Goal: Task Accomplishment & Management: Manage account settings

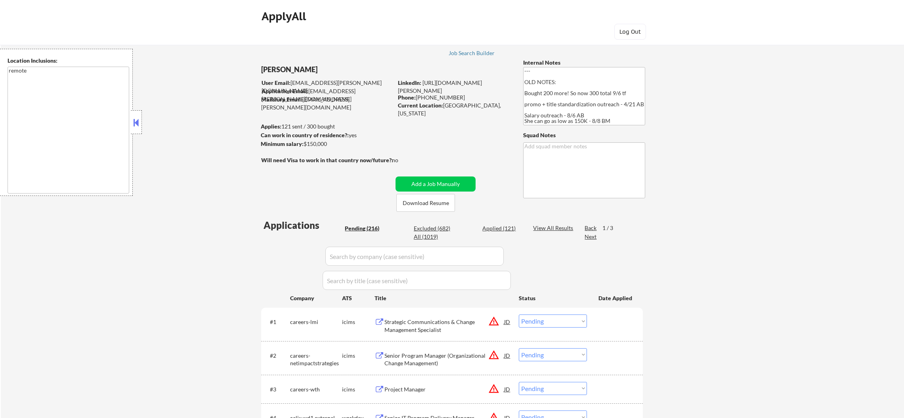
select select ""pending""
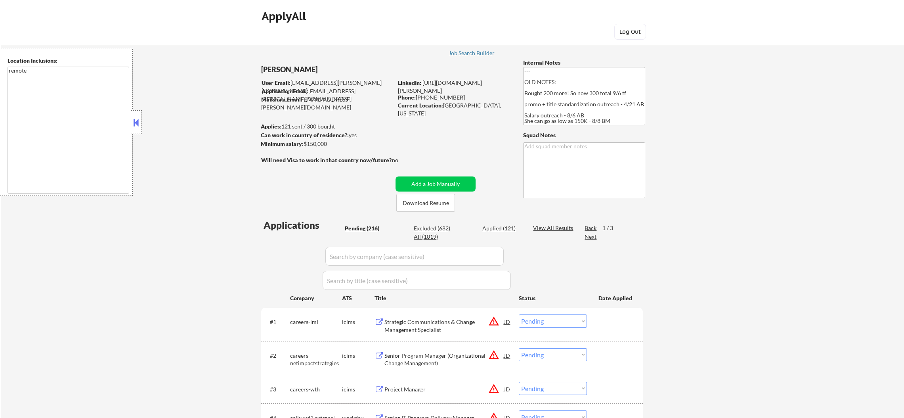
select select ""pending""
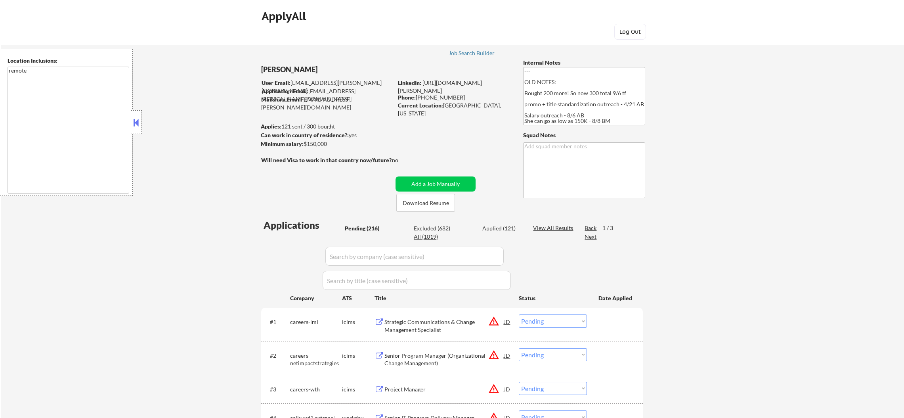
select select ""pending""
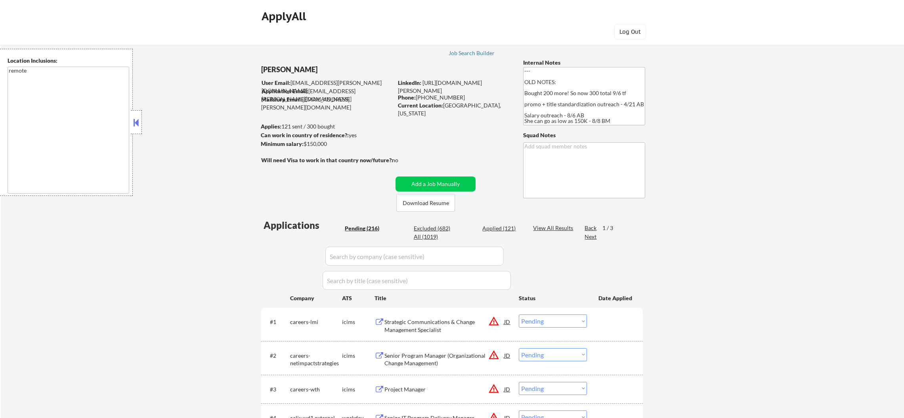
select select ""pending""
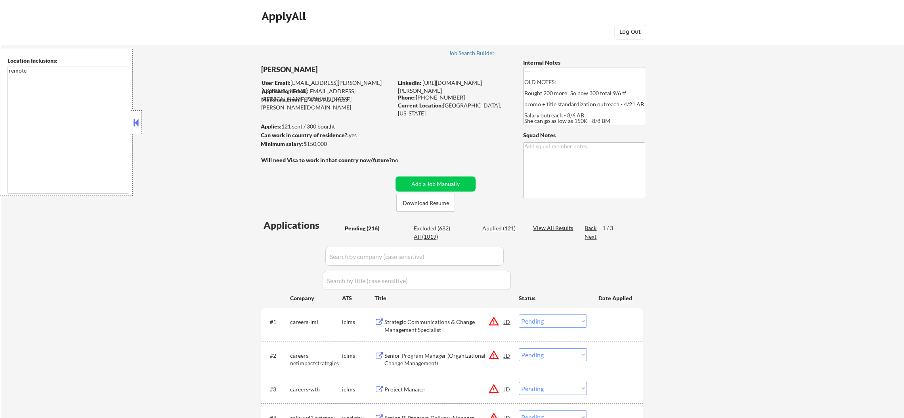
select select ""pending""
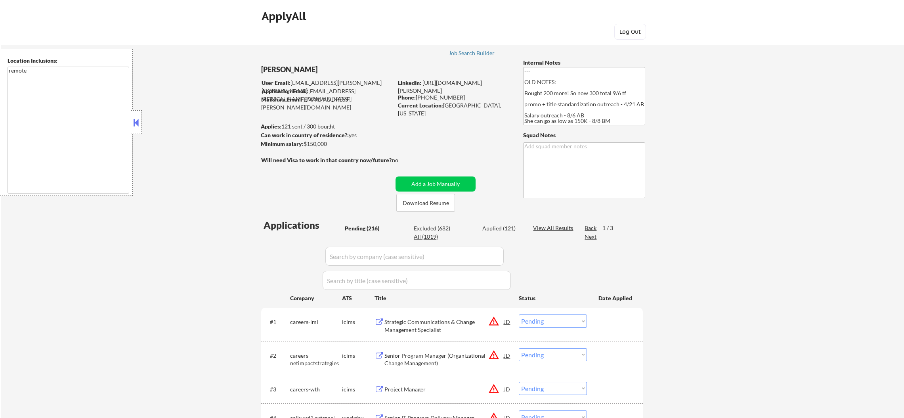
select select ""pending""
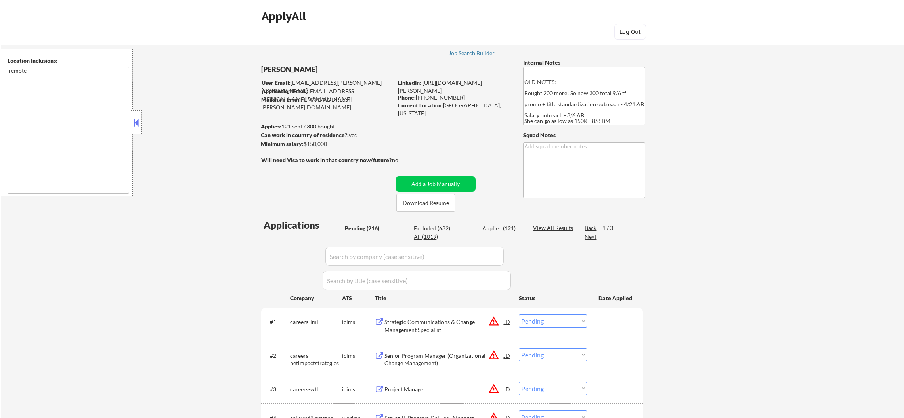
select select ""pending""
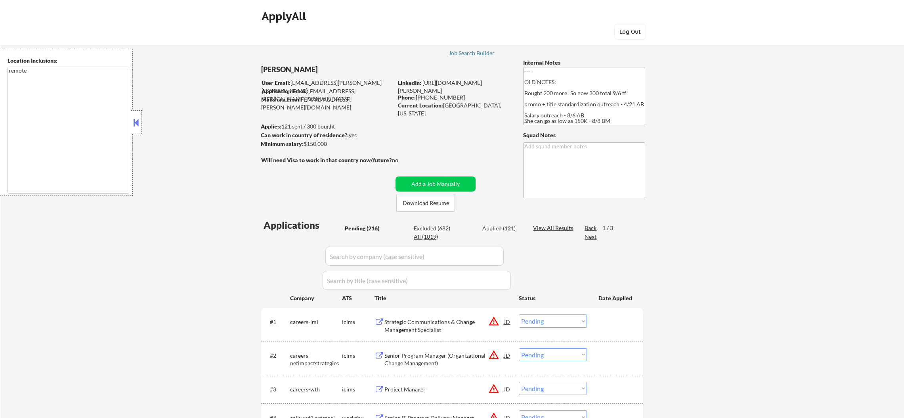
select select ""pending""
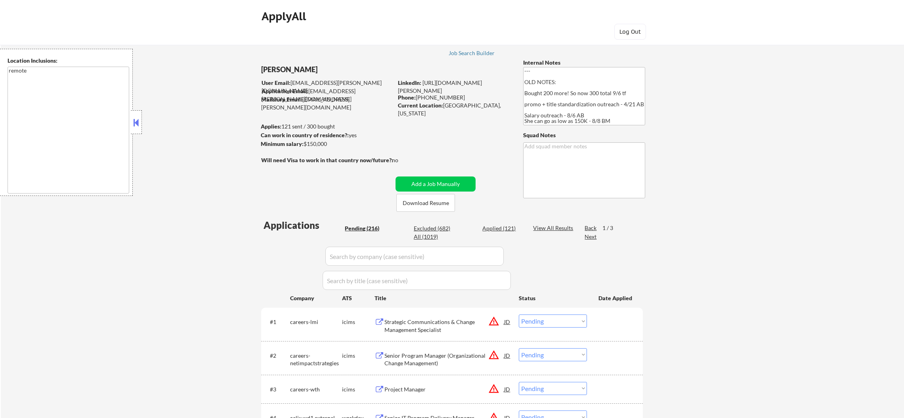
select select ""pending""
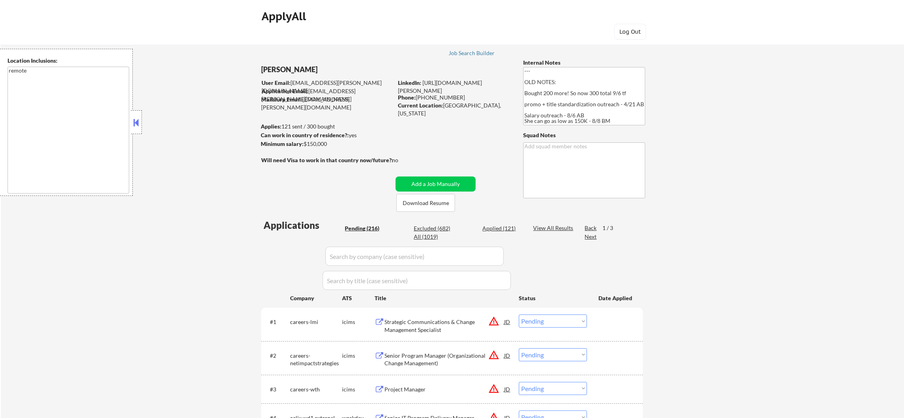
select select ""pending""
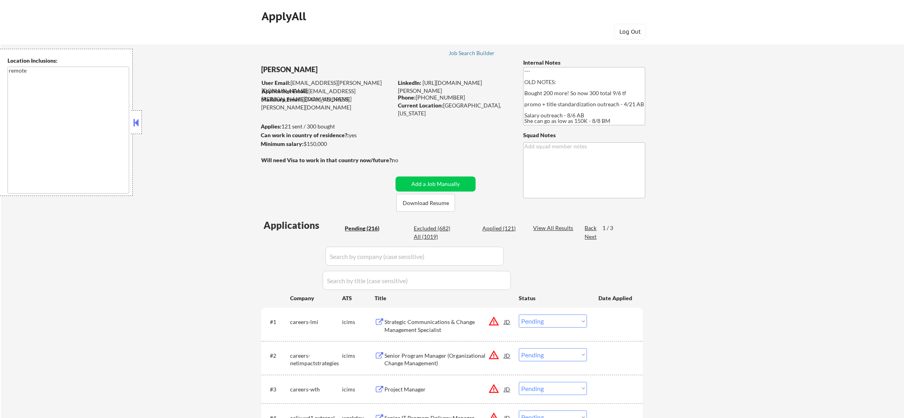
select select ""pending""
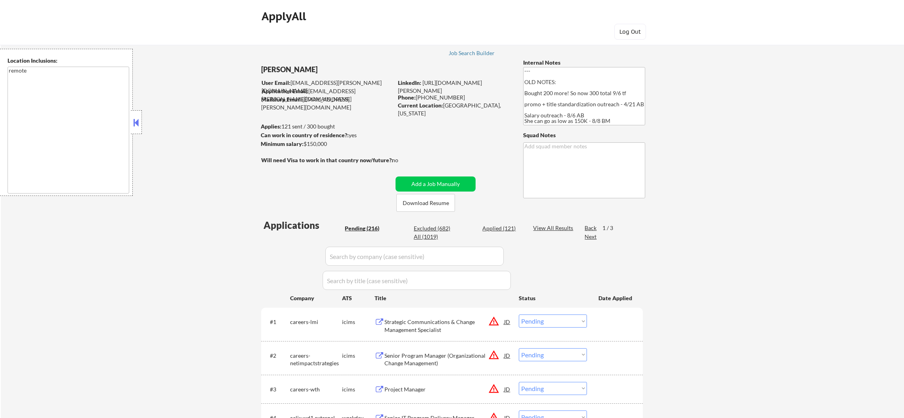
select select ""pending""
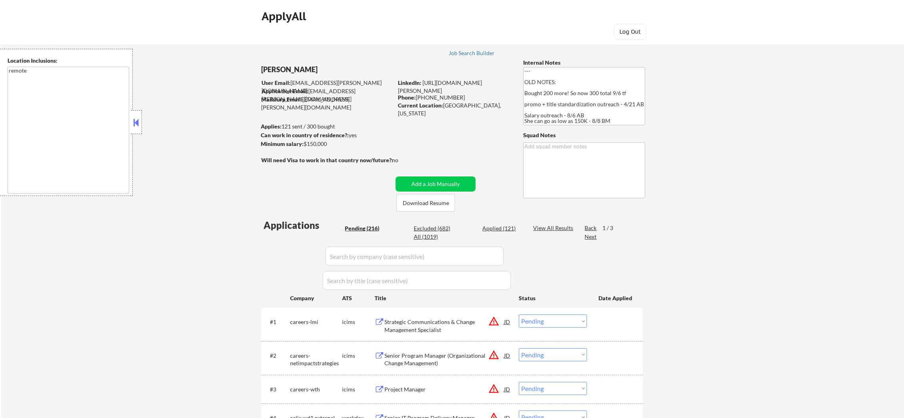
select select ""pending""
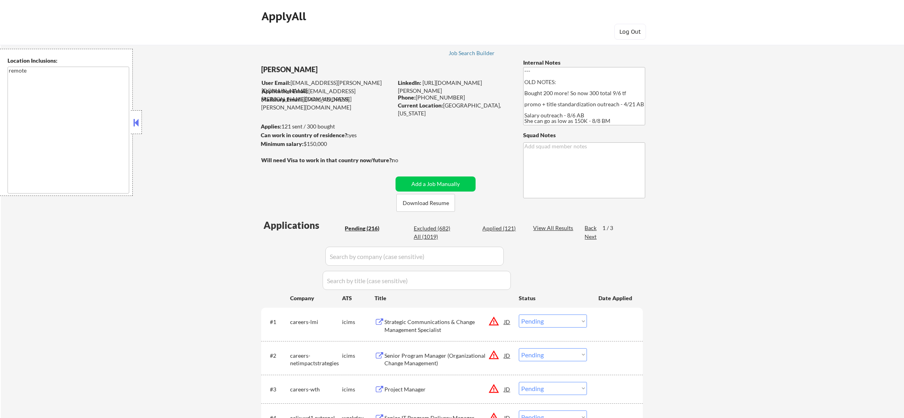
select select ""pending""
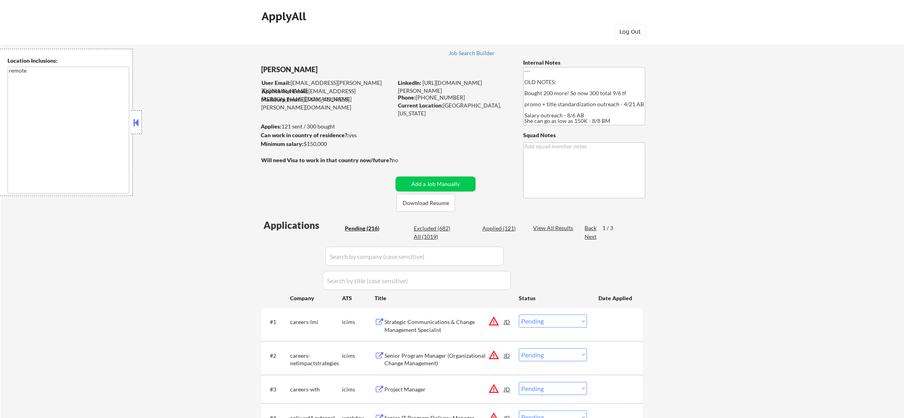
select select ""pending""
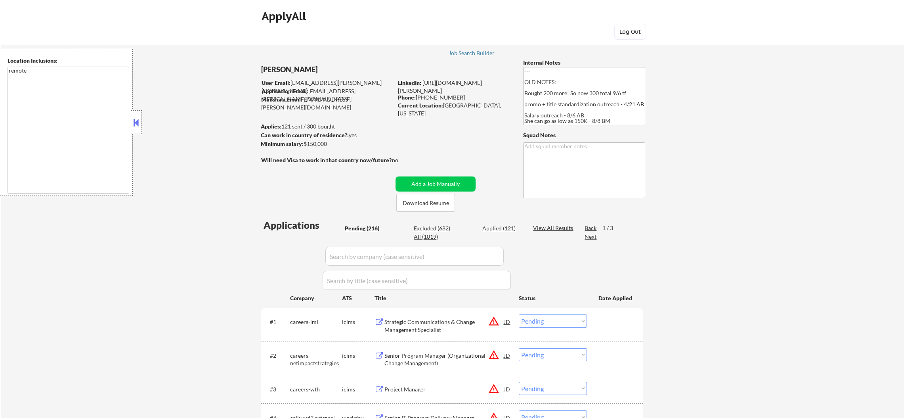
select select ""pending""
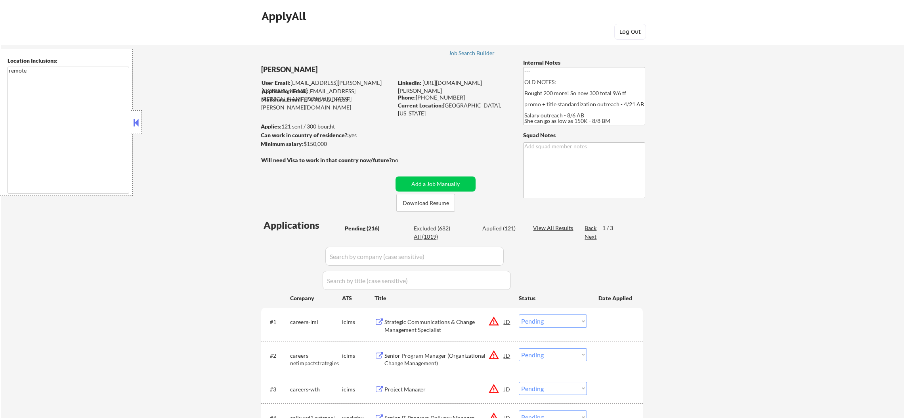
select select ""pending""
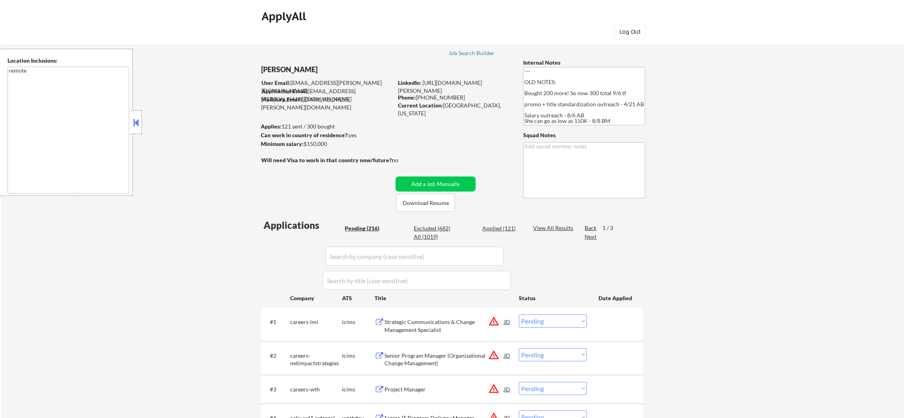
select select ""pending""
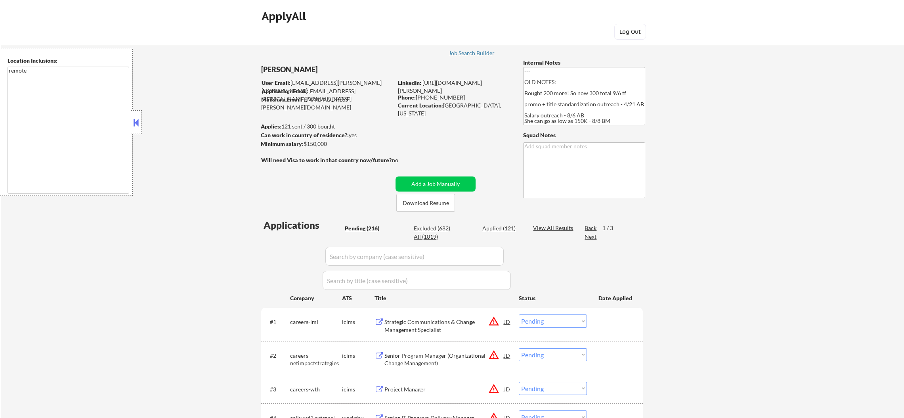
select select ""pending""
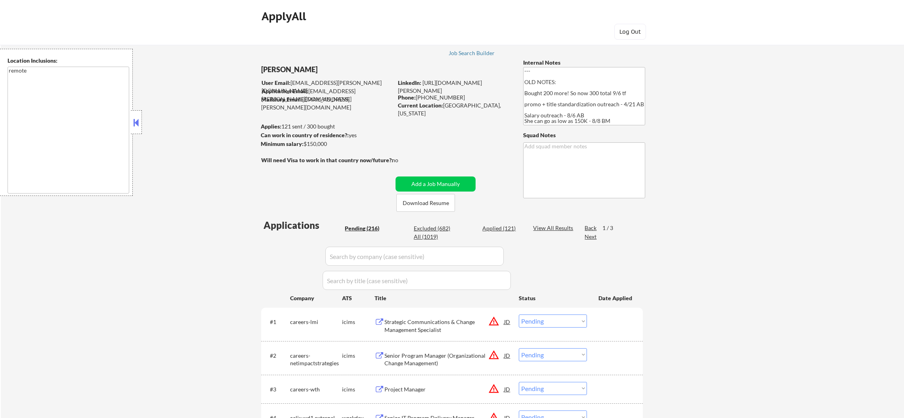
select select ""pending""
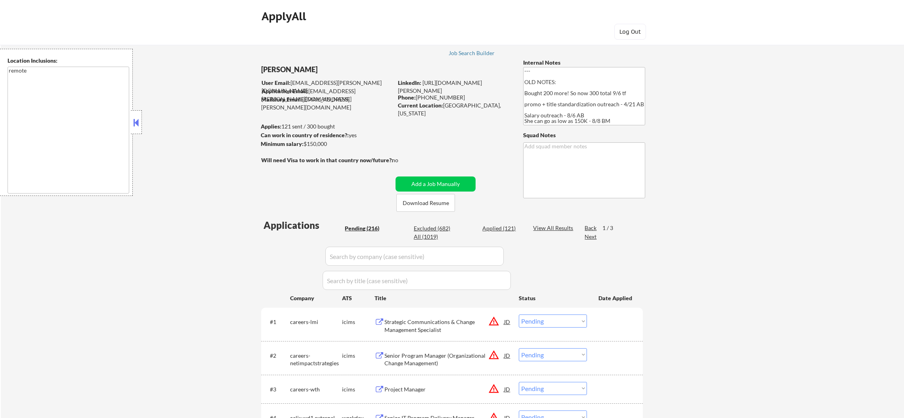
scroll to position [178, 0]
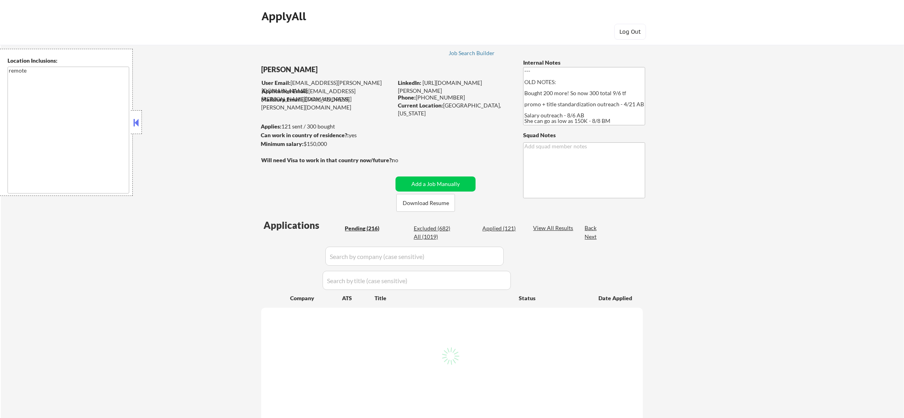
select select ""pending""
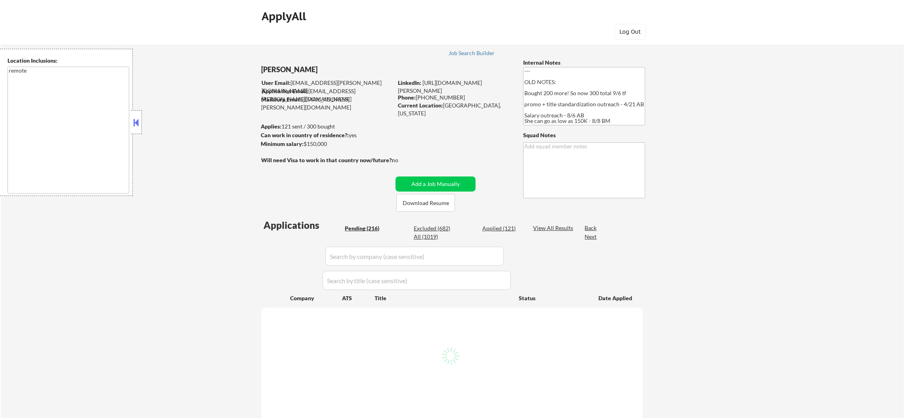
select select ""pending""
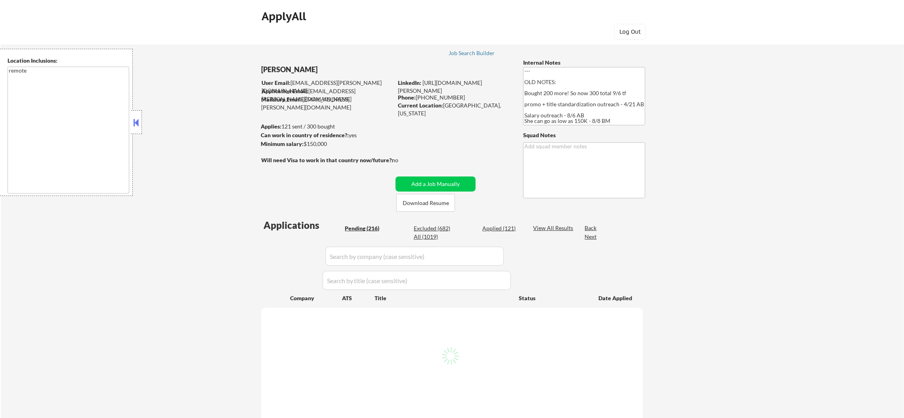
select select ""pending""
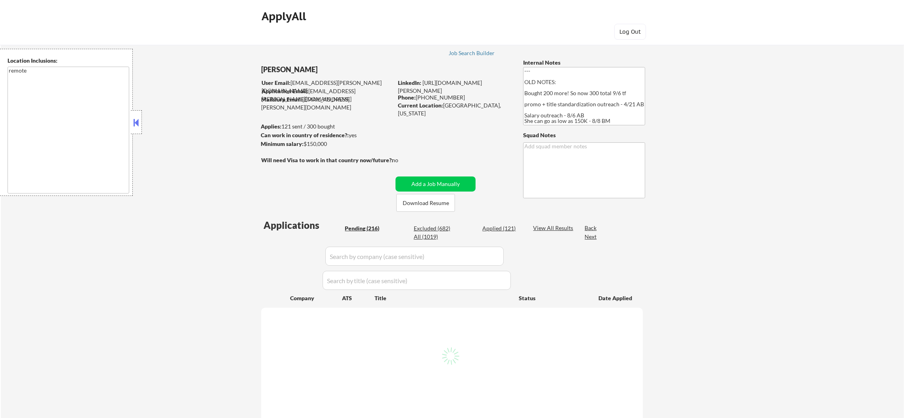
select select ""pending""
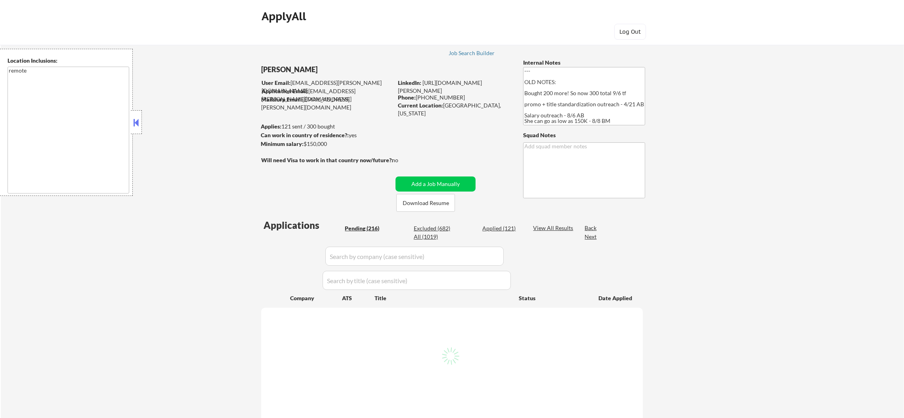
select select ""pending""
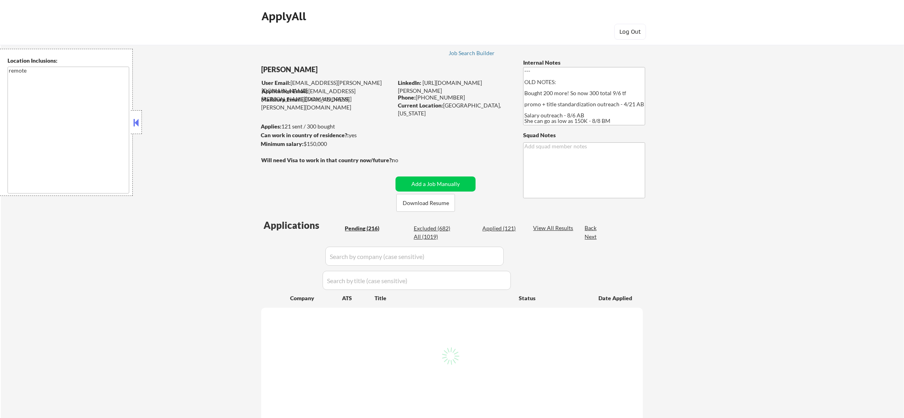
select select ""pending""
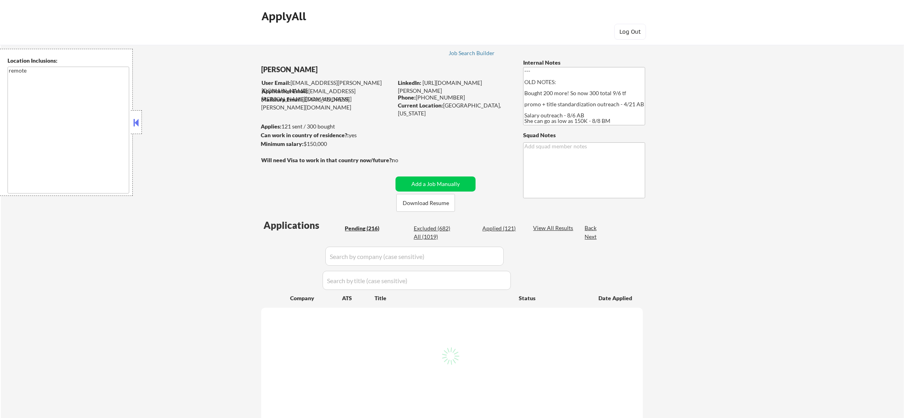
select select ""pending""
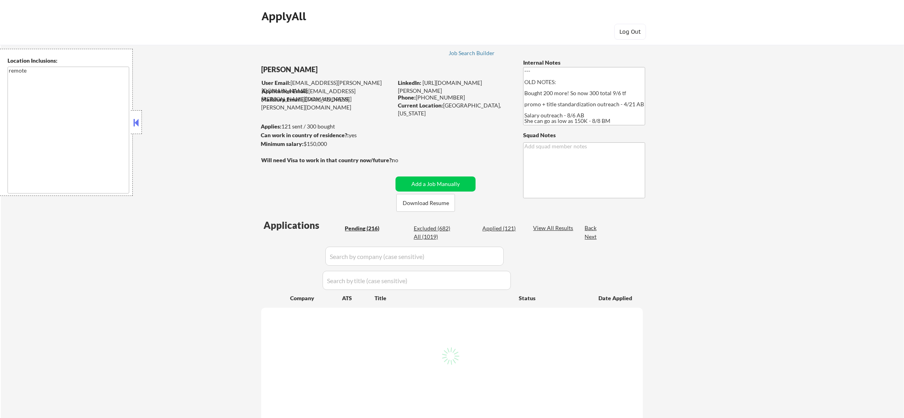
select select ""pending""
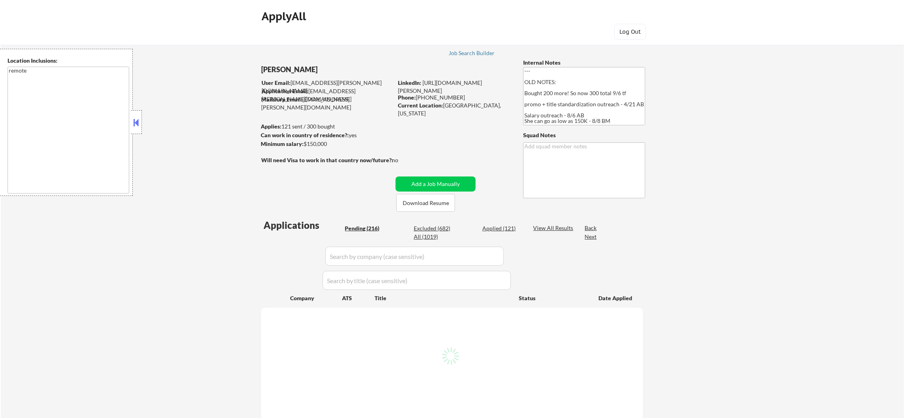
select select ""pending""
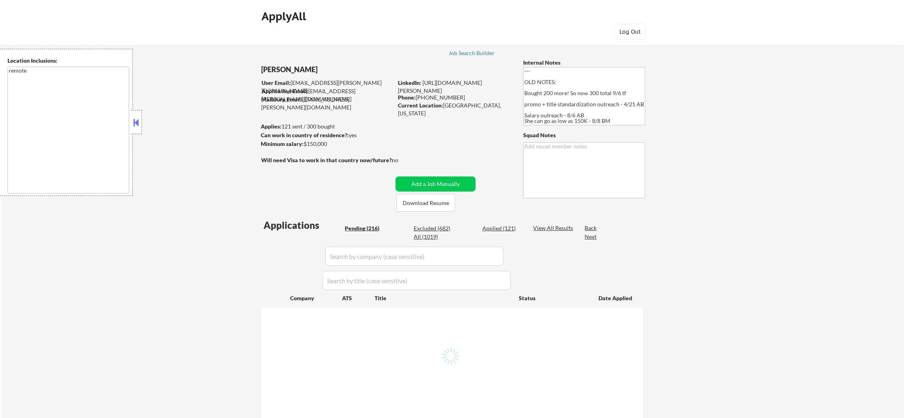
select select ""pending""
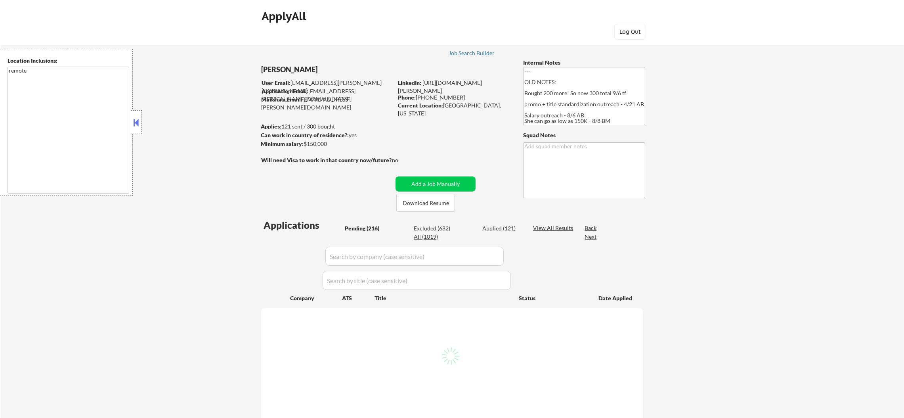
select select ""pending""
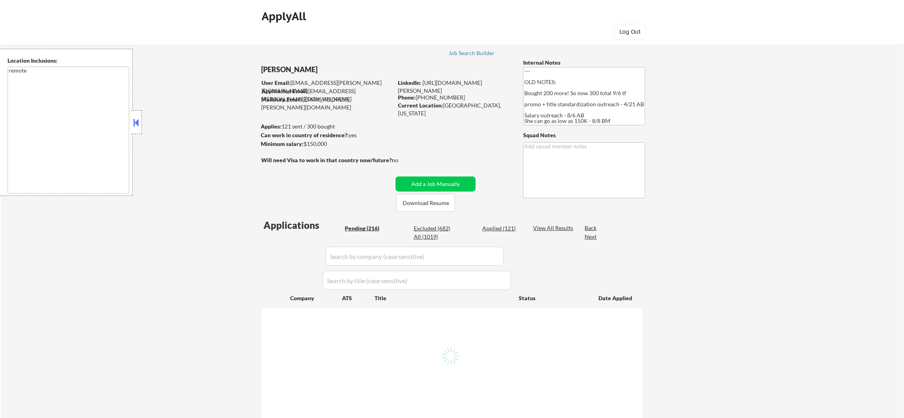
select select ""pending""
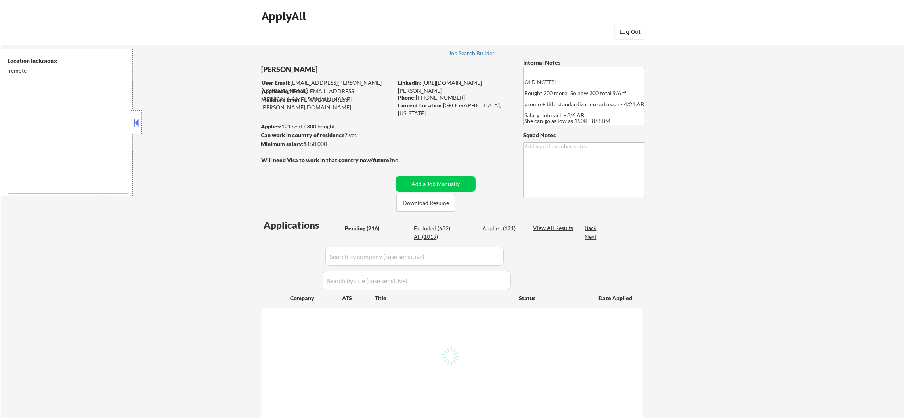
select select ""pending""
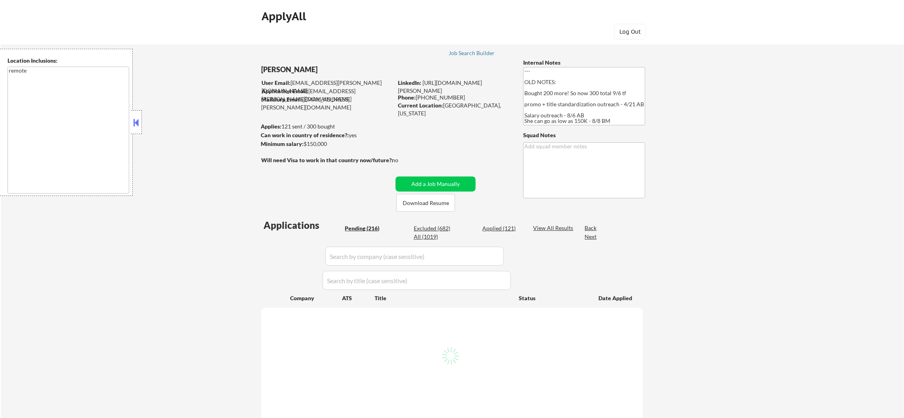
select select ""pending""
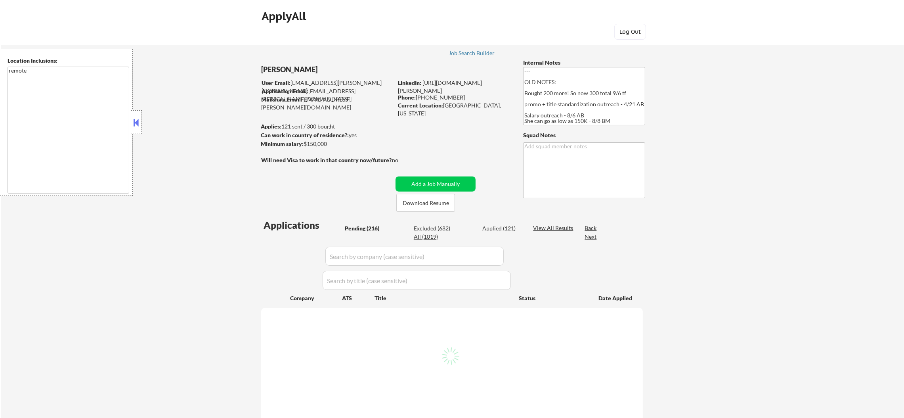
select select ""pending""
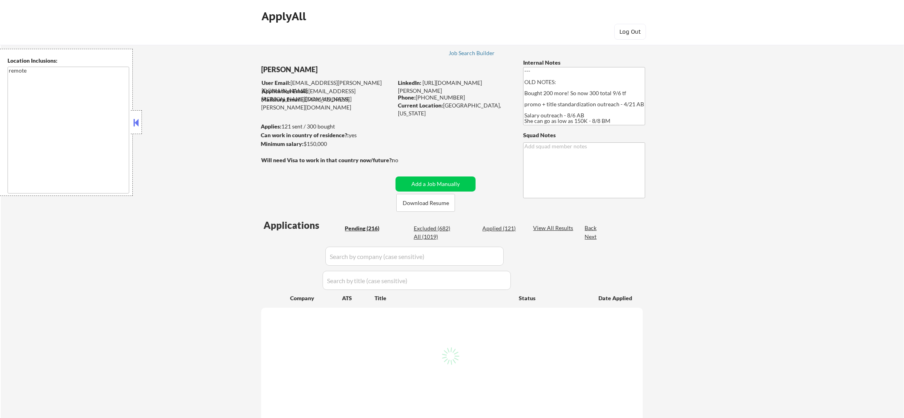
select select ""pending""
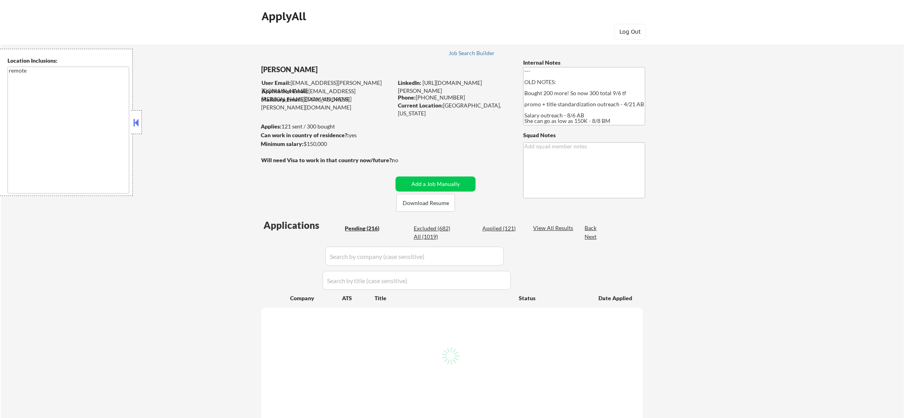
select select ""pending""
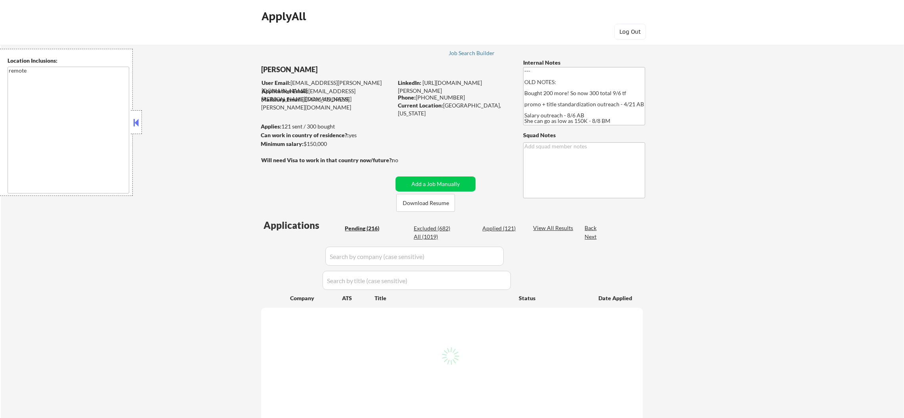
select select ""pending""
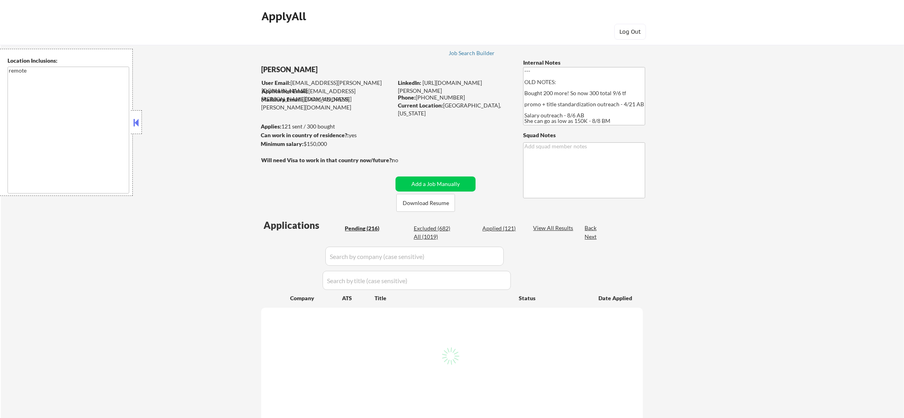
select select ""pending""
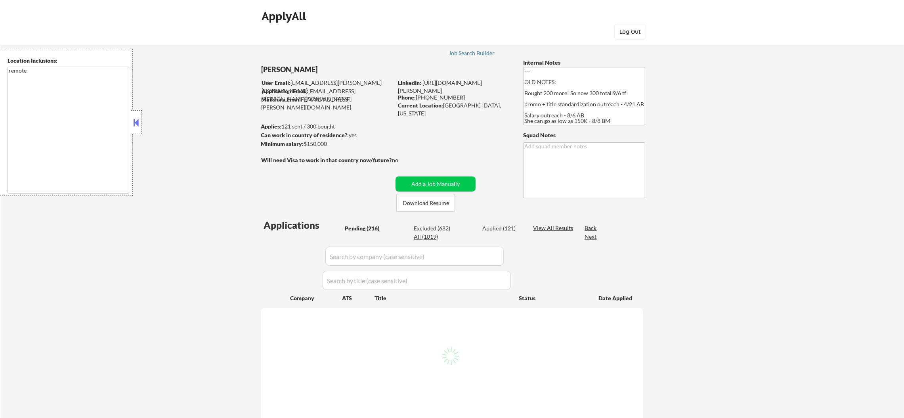
select select ""pending""
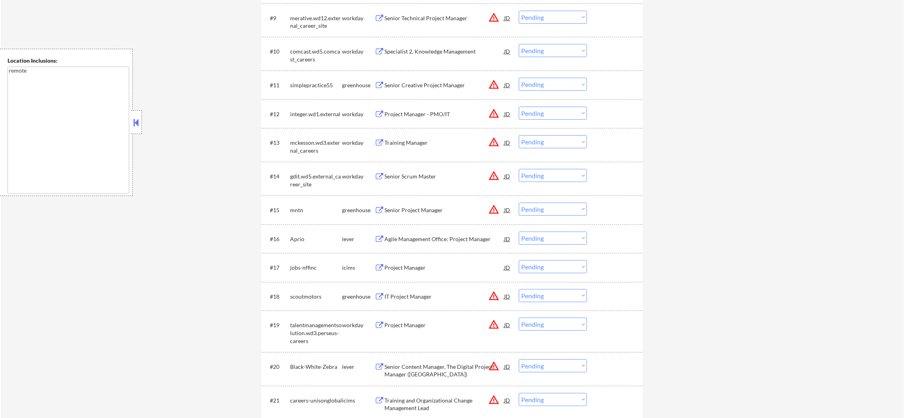
scroll to position [594, 0]
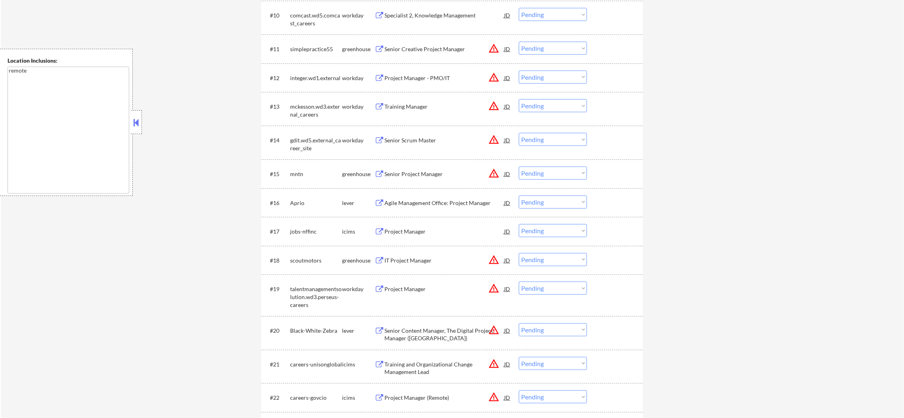
click at [445, 47] on div "Senior Creative Project Manager" at bounding box center [444, 49] width 120 height 8
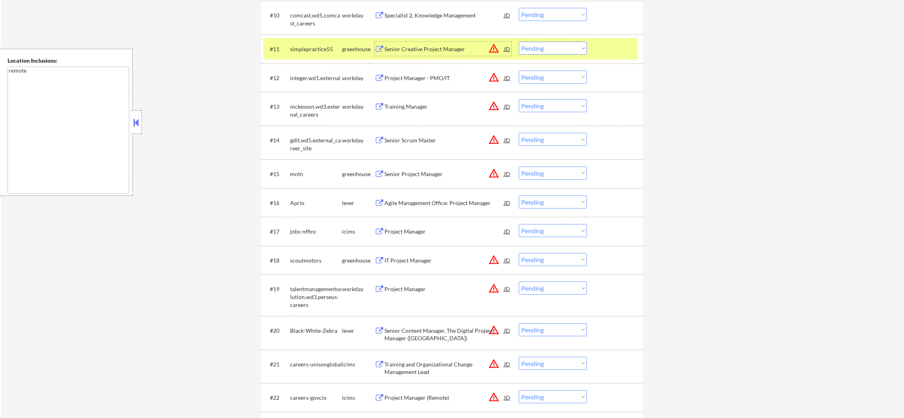
click at [550, 47] on select "Choose an option... Pending Applied Excluded (Questions) Excluded (Expired) Exc…" at bounding box center [553, 48] width 68 height 13
click at [519, 42] on select "Choose an option... Pending Applied Excluded (Questions) Excluded (Expired) Exc…" at bounding box center [553, 48] width 68 height 13
click at [302, 55] on div "simplepractice55" at bounding box center [316, 49] width 52 height 14
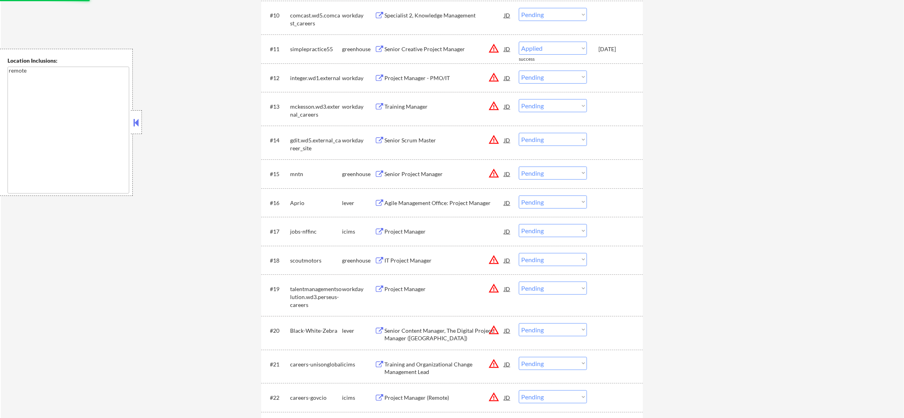
select select ""pending""
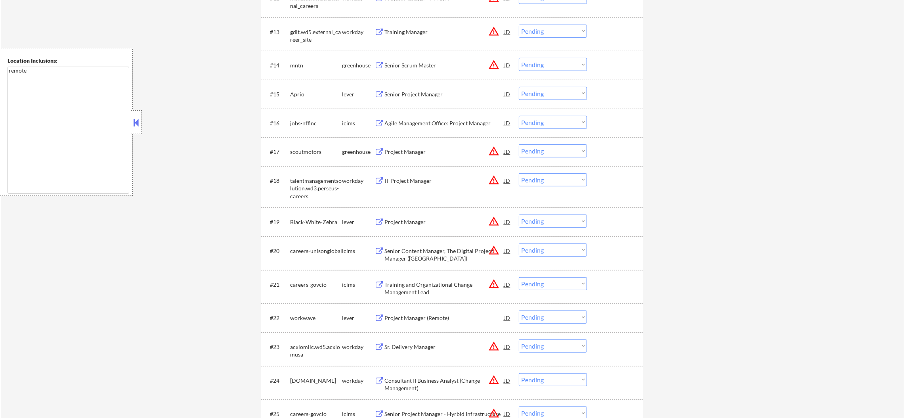
scroll to position [693, 0]
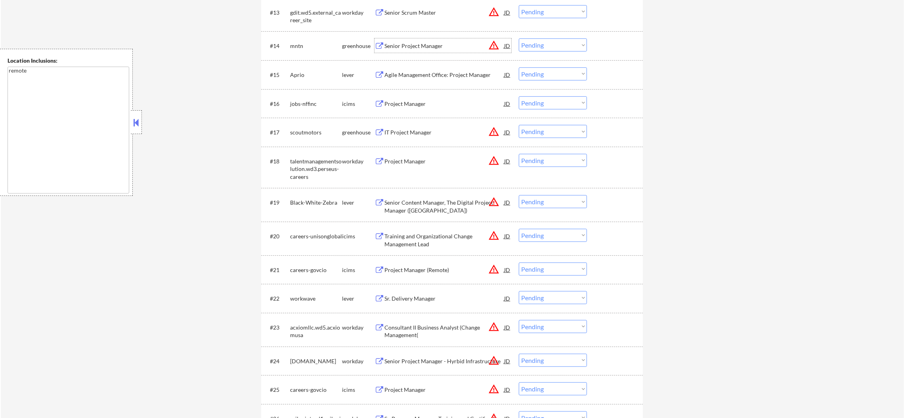
click at [447, 42] on div "Senior Project Manager" at bounding box center [444, 46] width 120 height 8
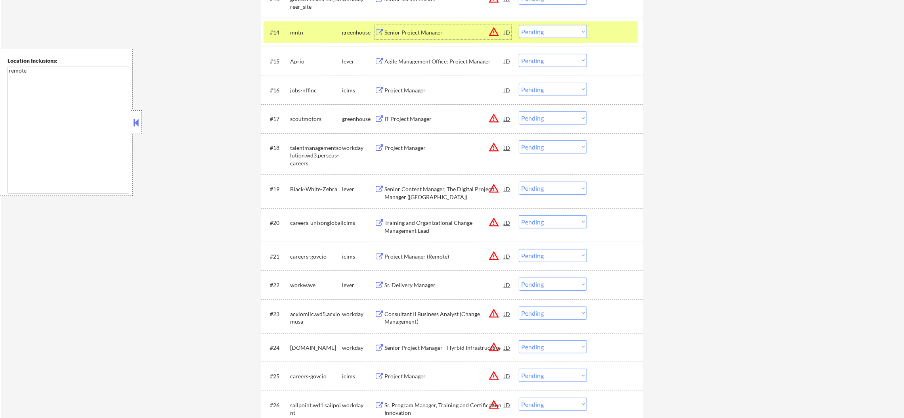
scroll to position [713, 0]
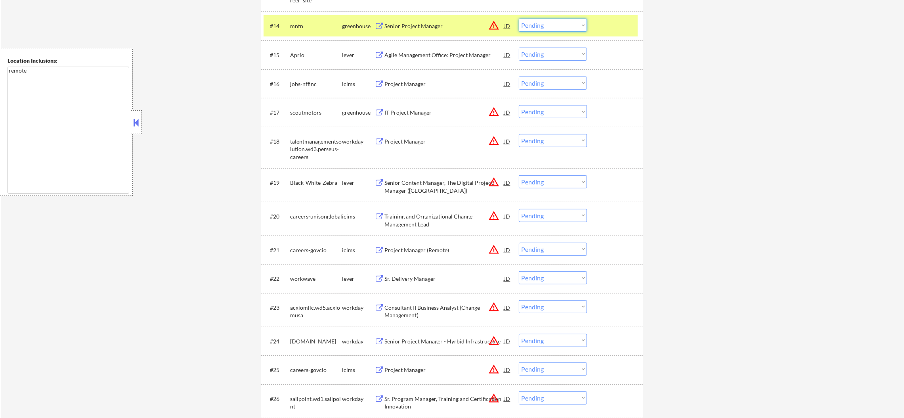
click at [564, 27] on select "Choose an option... Pending Applied Excluded (Questions) Excluded (Expired) Exc…" at bounding box center [553, 25] width 68 height 13
click at [519, 19] on select "Choose an option... Pending Applied Excluded (Questions) Excluded (Expired) Exc…" at bounding box center [553, 25] width 68 height 13
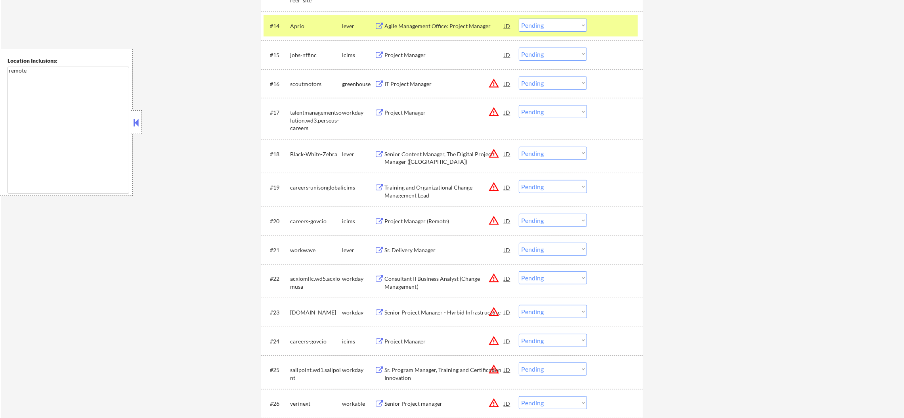
click at [398, 18] on div "#14 Aprio lever Agile Management Office: Project Manager JD warning_amber Choos…" at bounding box center [451, 25] width 374 height 21
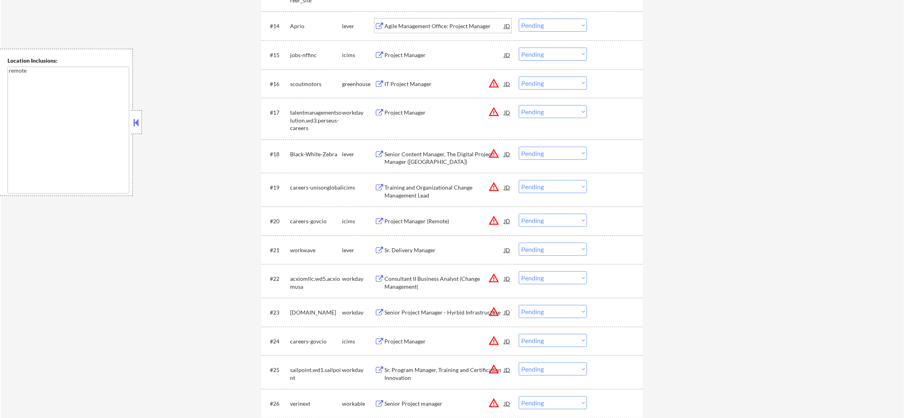
click at [438, 26] on div "Agile Management Office: Project Manager" at bounding box center [444, 26] width 120 height 8
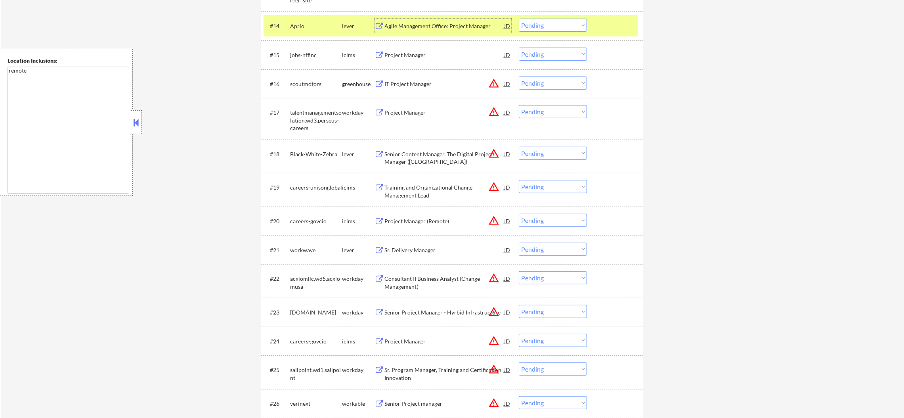
click at [560, 21] on select "Choose an option... Pending Applied Excluded (Questions) Excluded (Expired) Exc…" at bounding box center [553, 25] width 68 height 13
click at [519, 19] on select "Choose an option... Pending Applied Excluded (Questions) Excluded (Expired) Exc…" at bounding box center [553, 25] width 68 height 13
click at [335, 21] on div "Aprio" at bounding box center [316, 26] width 52 height 14
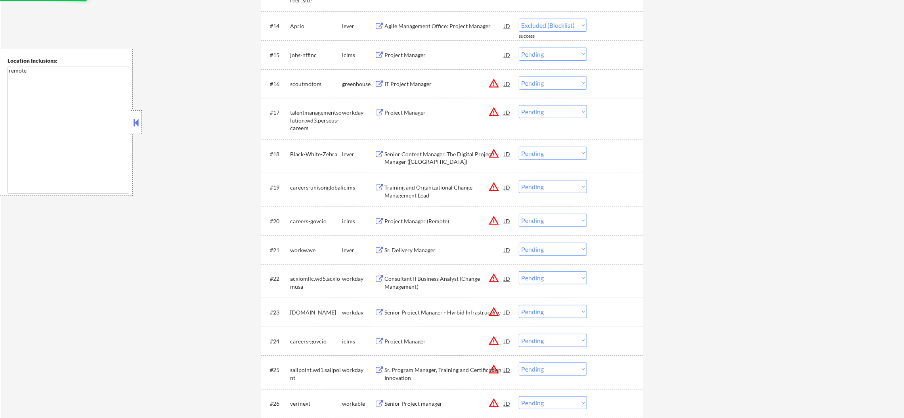
select select ""pending""
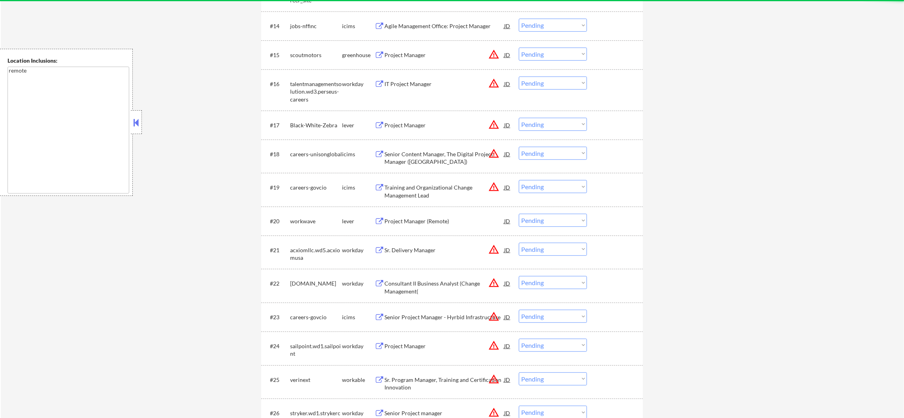
click at [433, 53] on div "Project Manager" at bounding box center [444, 55] width 120 height 8
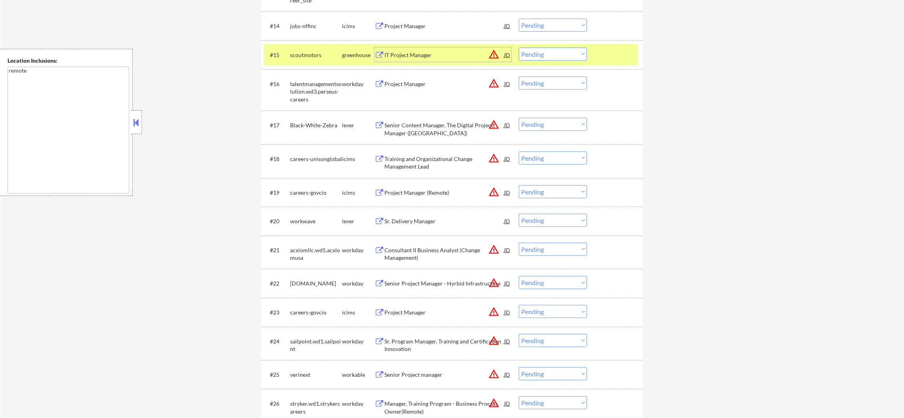
click at [534, 56] on select "Choose an option... Pending Applied Excluded (Questions) Excluded (Expired) Exc…" at bounding box center [553, 54] width 68 height 13
click at [519, 48] on select "Choose an option... Pending Applied Excluded (Questions) Excluded (Expired) Exc…" at bounding box center [553, 54] width 68 height 13
click at [286, 48] on div "#15 scoutmotors greenhouse IT Project Manager JD warning_amber Choose an option…" at bounding box center [451, 54] width 374 height 21
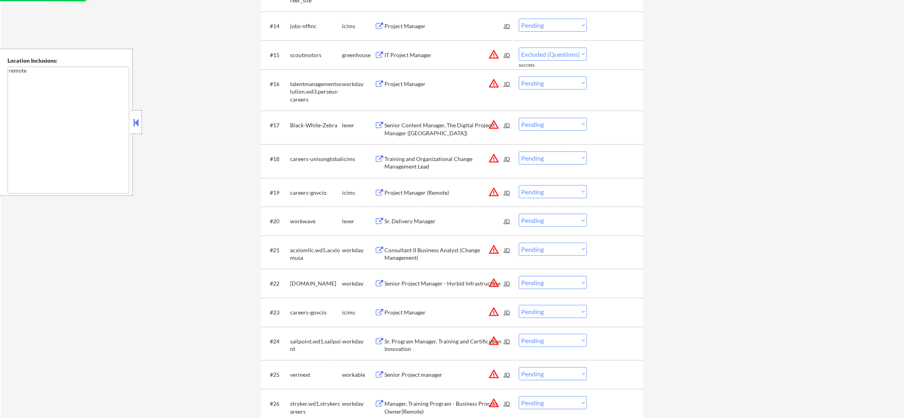
select select ""pending""
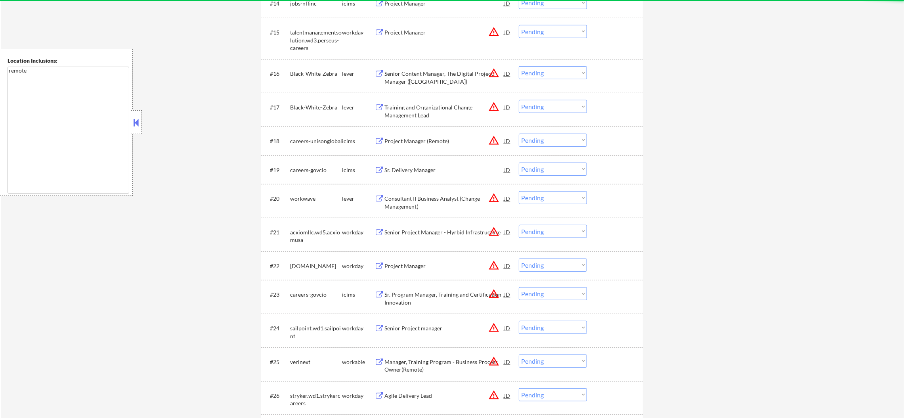
scroll to position [753, 0]
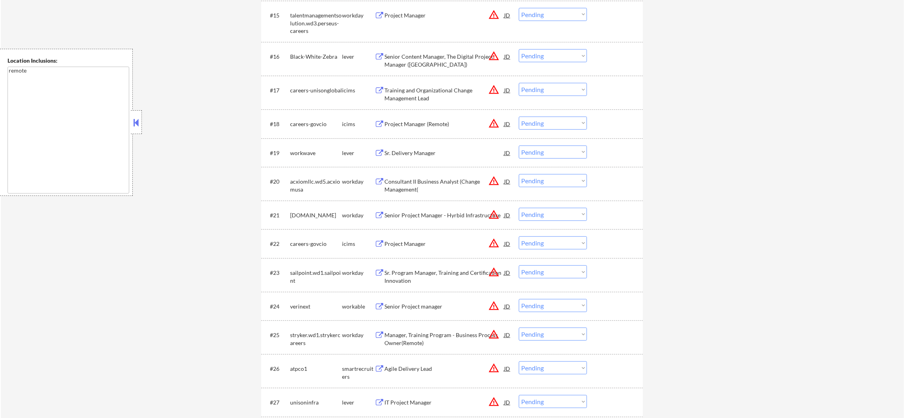
click at [493, 54] on button "warning_amber" at bounding box center [493, 55] width 11 height 11
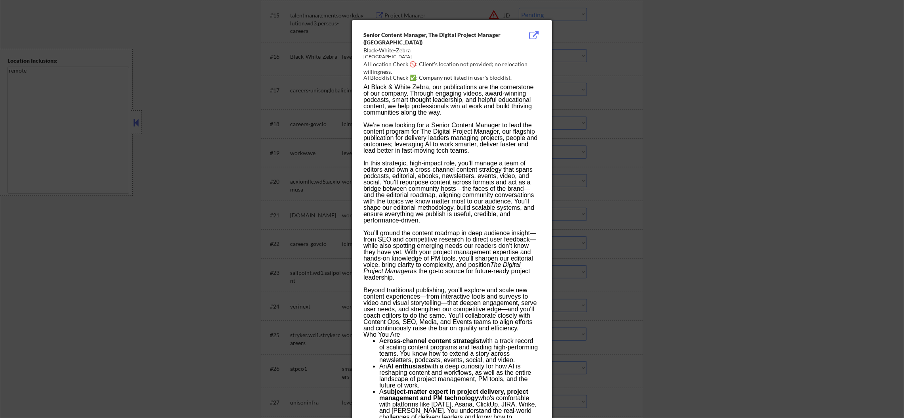
click at [568, 59] on div at bounding box center [452, 209] width 904 height 418
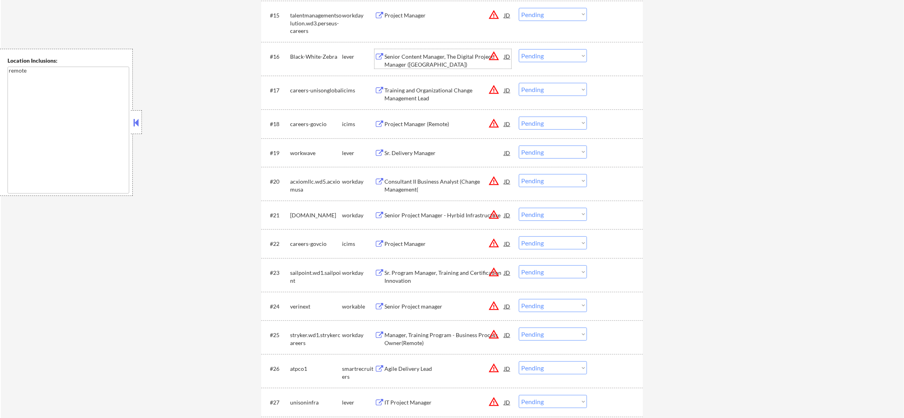
click at [467, 54] on div "Senior Content Manager, The Digital Project Manager ([GEOGRAPHIC_DATA])" at bounding box center [444, 60] width 120 height 15
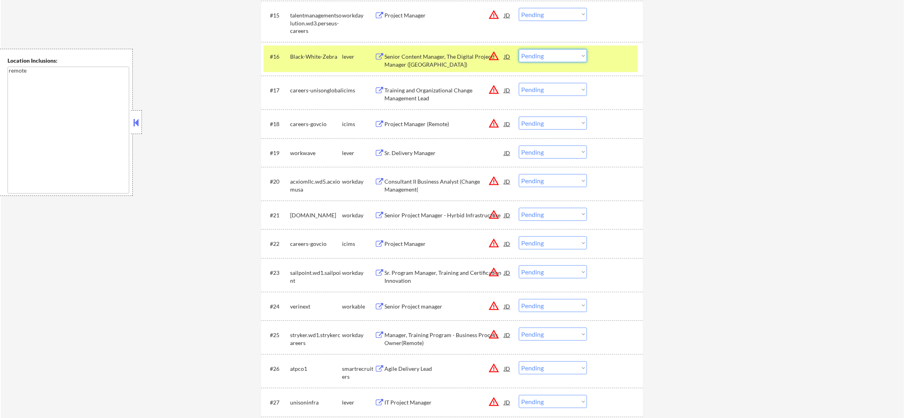
click at [552, 52] on select "Choose an option... Pending Applied Excluded (Questions) Excluded (Expired) Exc…" at bounding box center [553, 55] width 68 height 13
click at [519, 49] on select "Choose an option... Pending Applied Excluded (Questions) Excluded (Expired) Exc…" at bounding box center [553, 55] width 68 height 13
click at [298, 54] on div "Black-White-Zebra" at bounding box center [316, 57] width 52 height 8
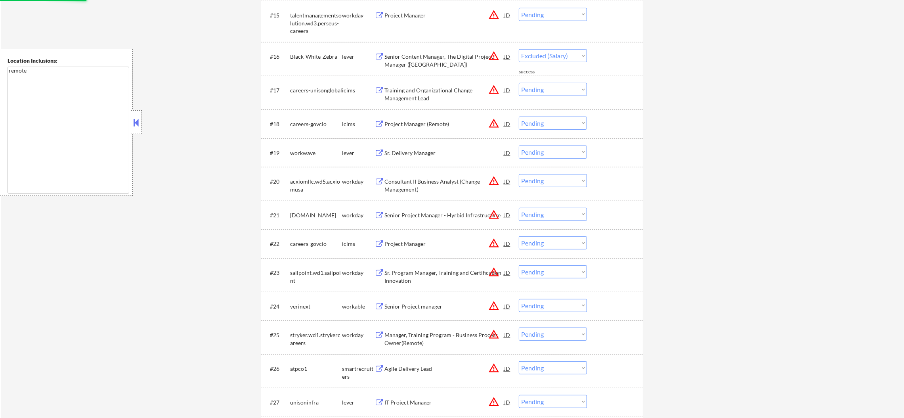
select select ""pending""
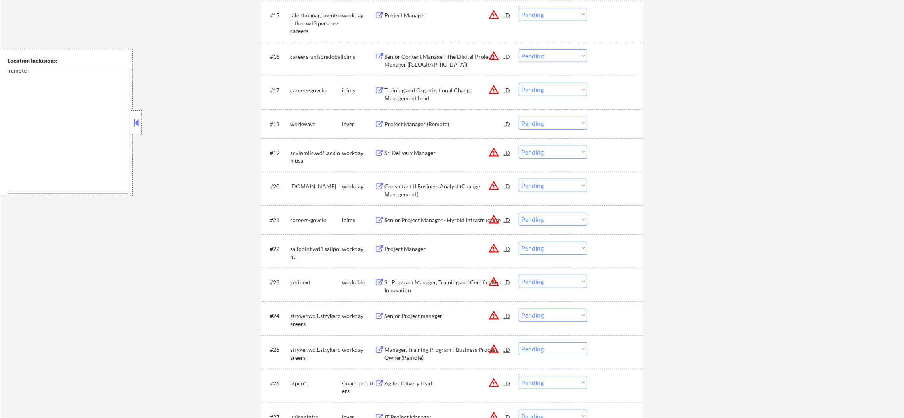
scroll to position [773, 0]
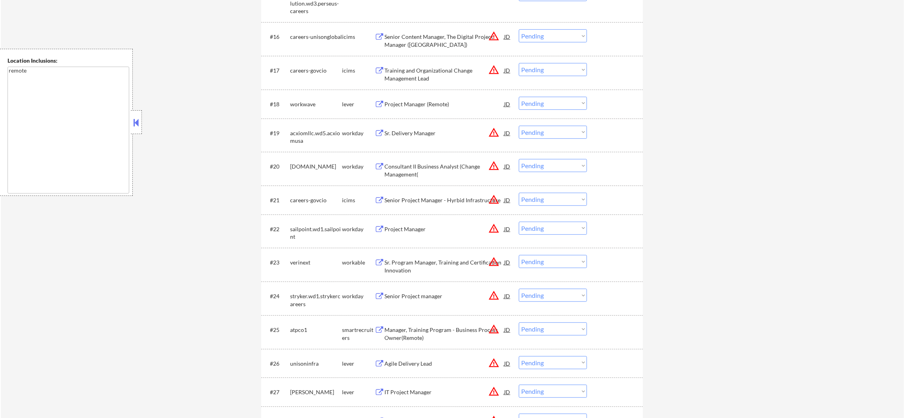
click at [442, 99] on div "Project Manager (Remote)" at bounding box center [444, 104] width 120 height 14
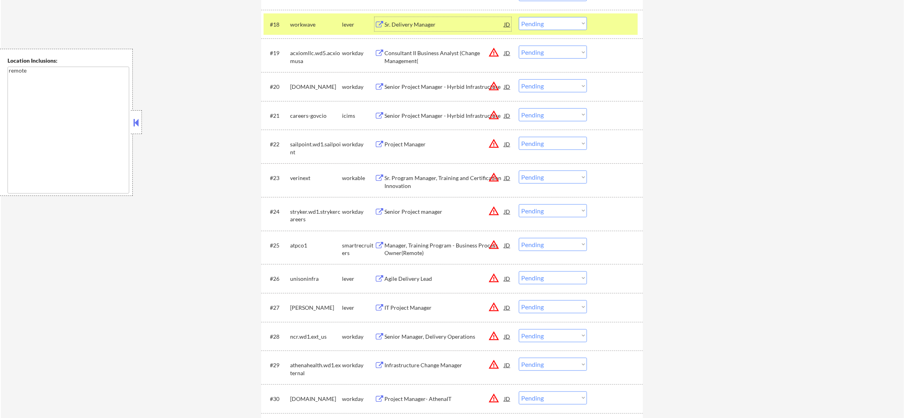
scroll to position [852, 0]
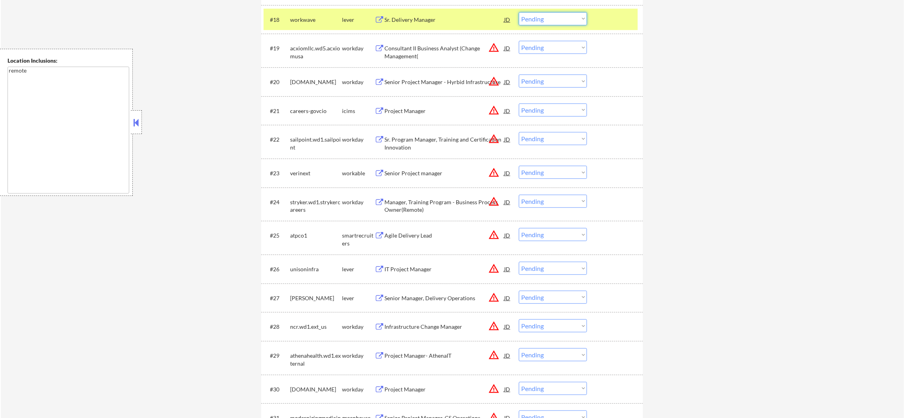
click at [535, 24] on select "Choose an option... Pending Applied Excluded (Questions) Excluded (Expired) Exc…" at bounding box center [553, 18] width 68 height 13
click at [519, 12] on select "Choose an option... Pending Applied Excluded (Questions) Excluded (Expired) Exc…" at bounding box center [553, 18] width 68 height 13
select select ""pending""
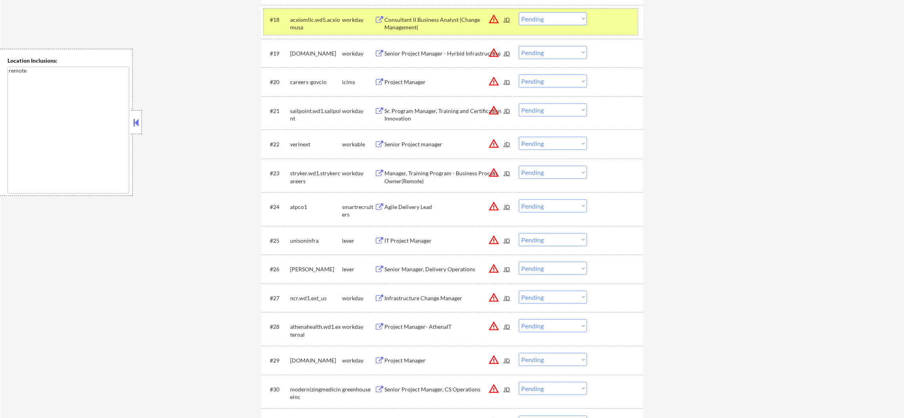
click at [307, 23] on div "acxiomllc.wd5.acxiomusa" at bounding box center [316, 23] width 52 height 15
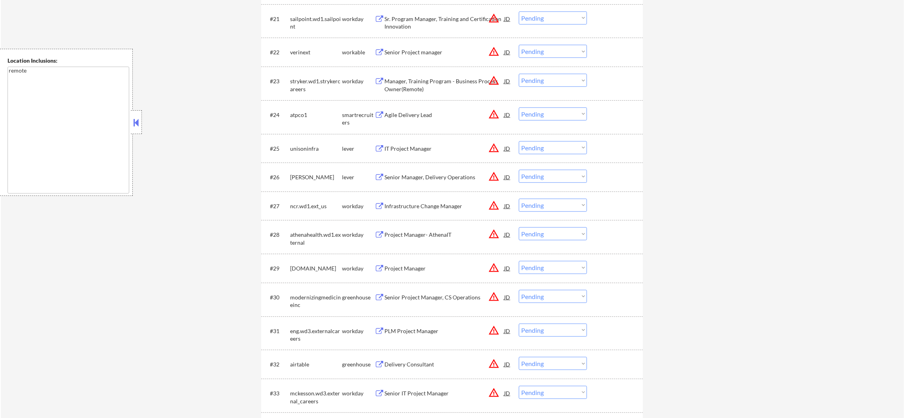
scroll to position [951, 0]
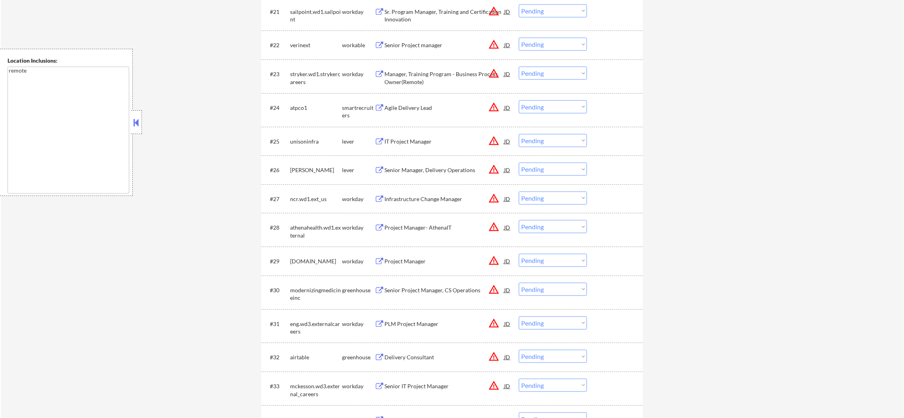
click at [491, 44] on button "warning_amber" at bounding box center [493, 44] width 11 height 11
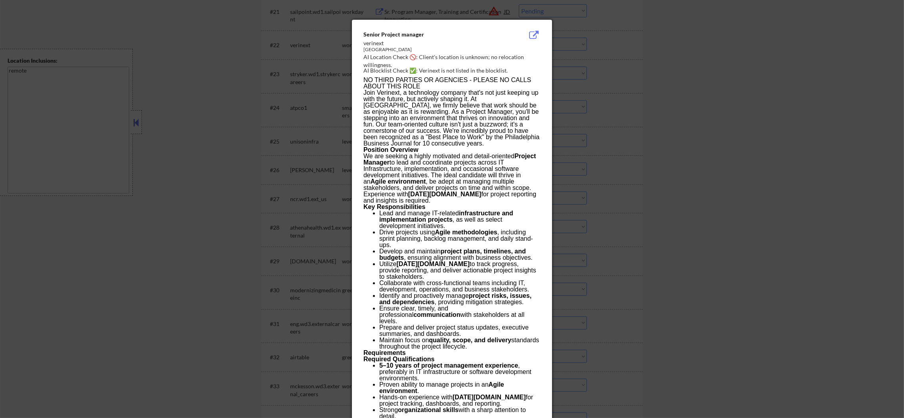
click at [622, 42] on div at bounding box center [452, 209] width 904 height 418
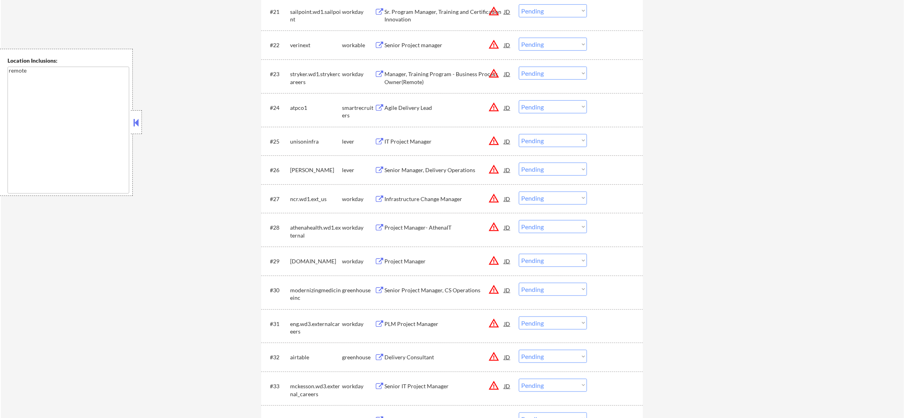
click at [451, 44] on div "Senior Project manager" at bounding box center [444, 45] width 120 height 8
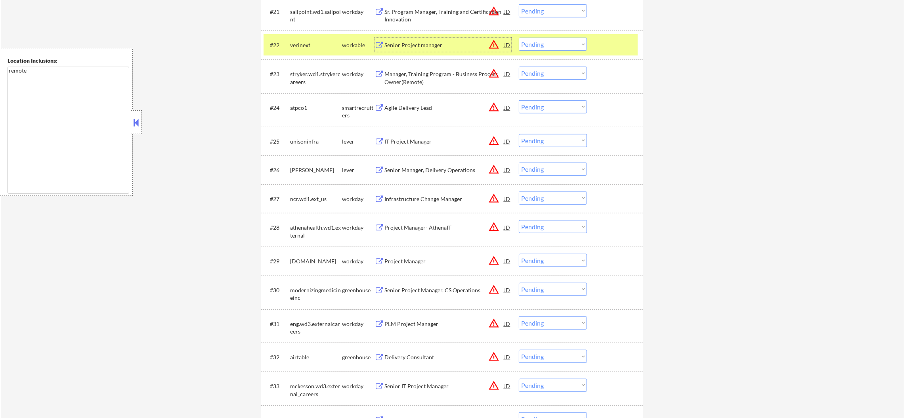
click at [553, 42] on select "Choose an option... Pending Applied Excluded (Questions) Excluded (Expired) Exc…" at bounding box center [553, 44] width 68 height 13
click at [519, 38] on select "Choose an option... Pending Applied Excluded (Questions) Excluded (Expired) Exc…" at bounding box center [553, 44] width 68 height 13
click at [319, 47] on div "verinext" at bounding box center [316, 45] width 52 height 8
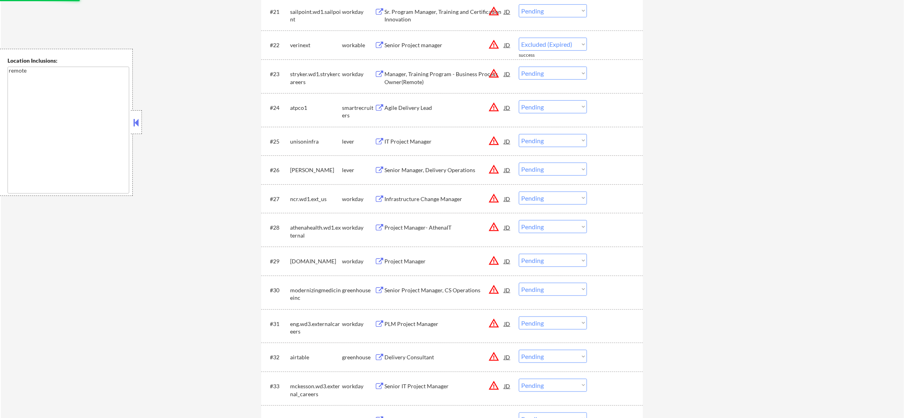
select select ""pending""
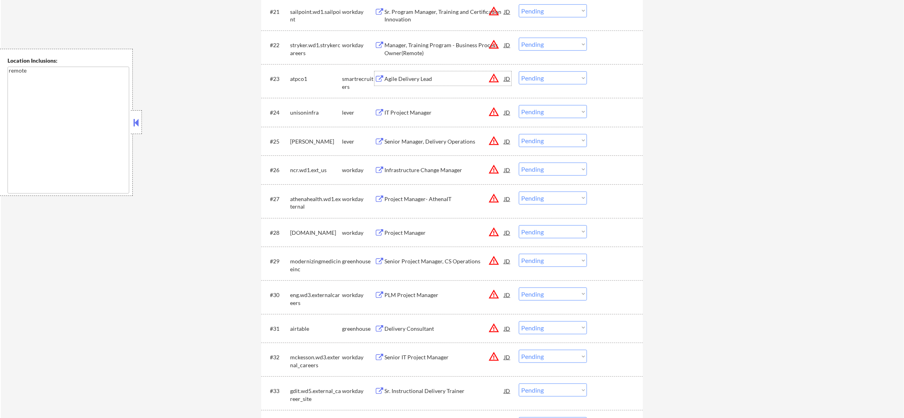
click at [446, 81] on div "Agile Delivery Lead" at bounding box center [444, 79] width 120 height 8
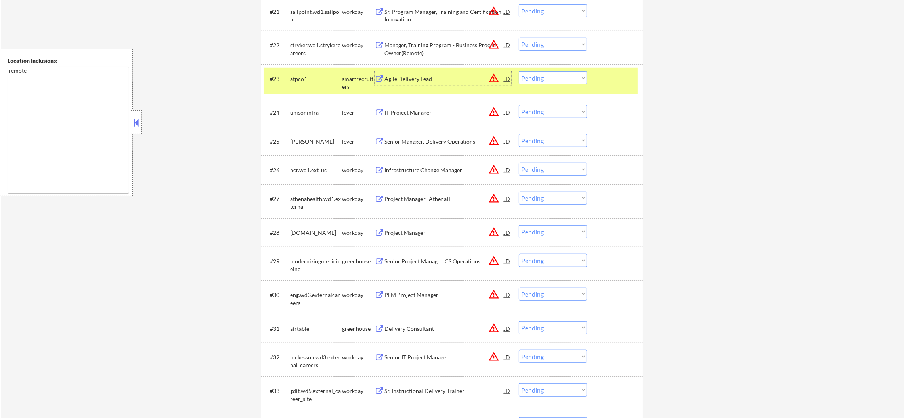
click at [529, 82] on select "Choose an option... Pending Applied Excluded (Questions) Excluded (Expired) Exc…" at bounding box center [553, 77] width 68 height 13
click at [519, 71] on select "Choose an option... Pending Applied Excluded (Questions) Excluded (Expired) Exc…" at bounding box center [553, 77] width 68 height 13
drag, startPoint x: 316, startPoint y: 82, endPoint x: 369, endPoint y: 68, distance: 55.3
click at [315, 81] on div "atpco1" at bounding box center [316, 79] width 52 height 8
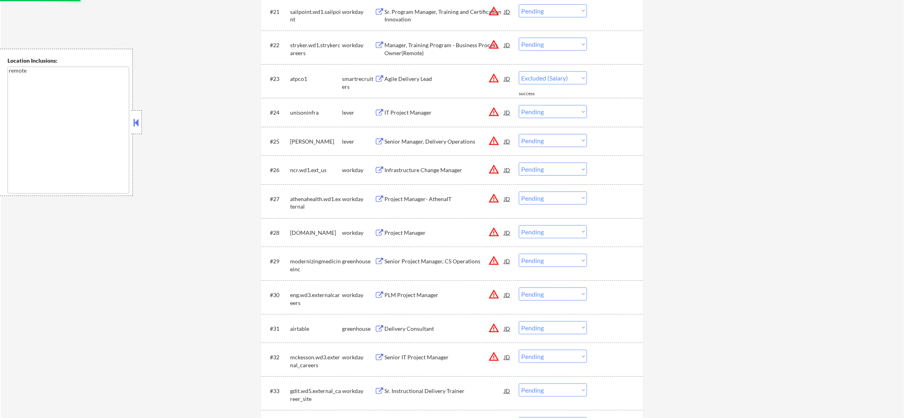
select select ""pending""
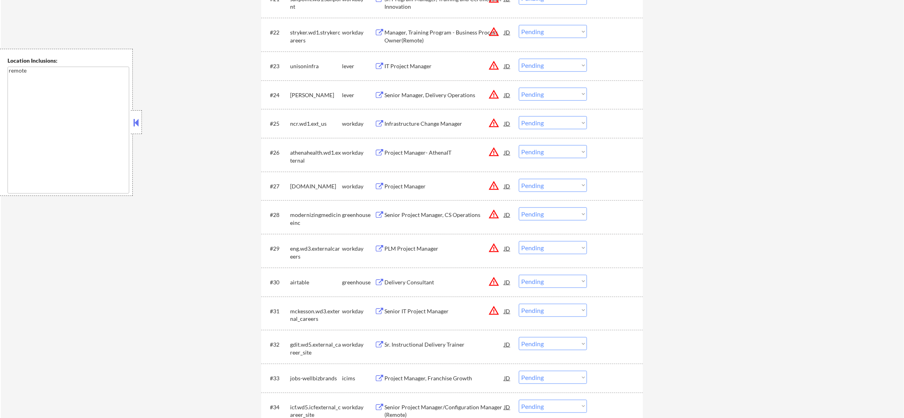
scroll to position [971, 0]
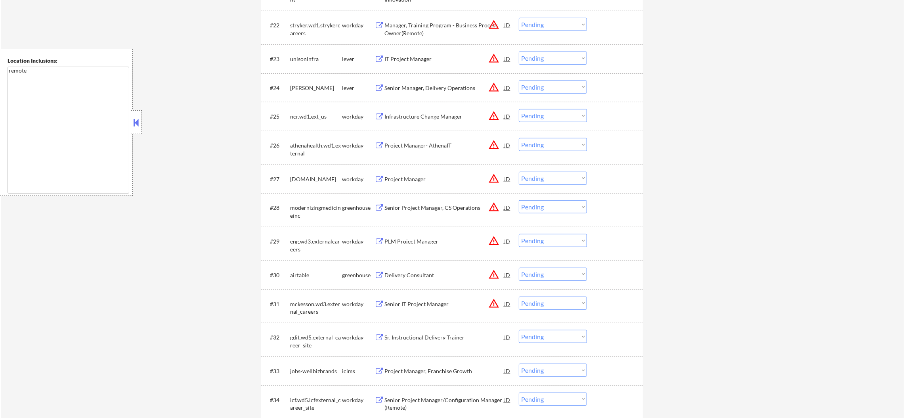
click at [491, 59] on button "warning_amber" at bounding box center [493, 58] width 11 height 11
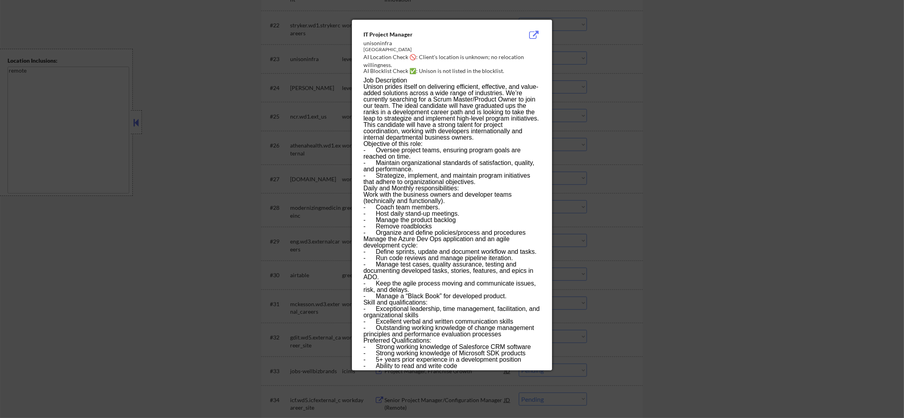
click at [632, 61] on div at bounding box center [452, 209] width 904 height 418
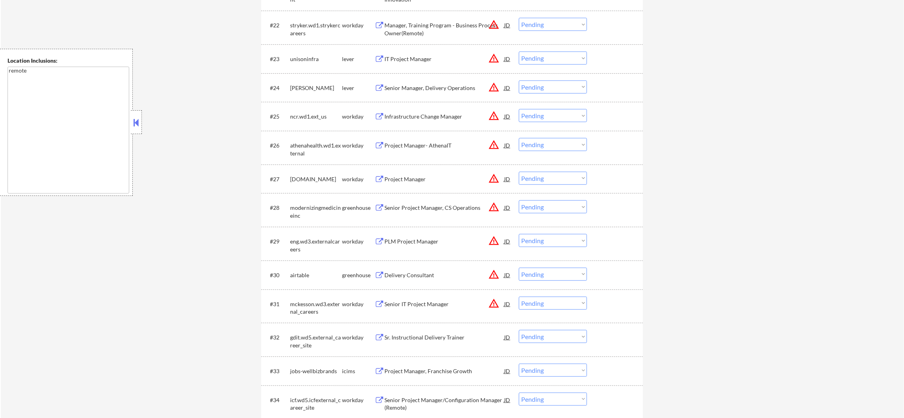
click at [443, 55] on div "IT Project Manager" at bounding box center [444, 59] width 120 height 8
